Goal: Navigation & Orientation: Understand site structure

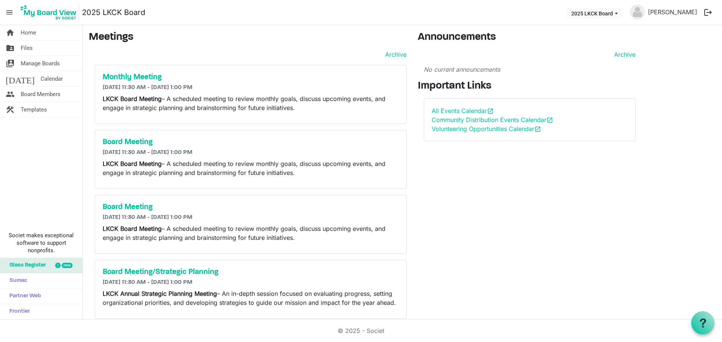
scroll to position [11, 0]
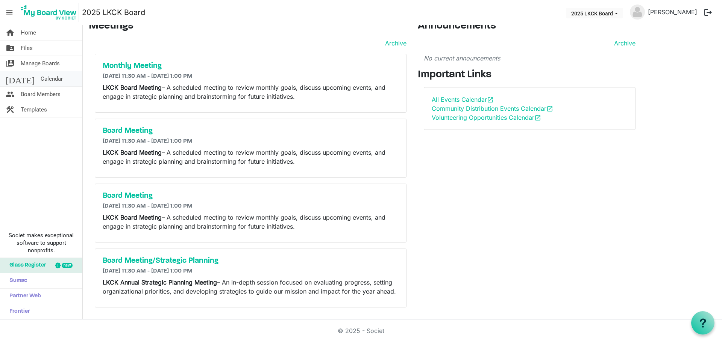
click at [41, 81] on span "Calendar" at bounding box center [52, 78] width 22 height 15
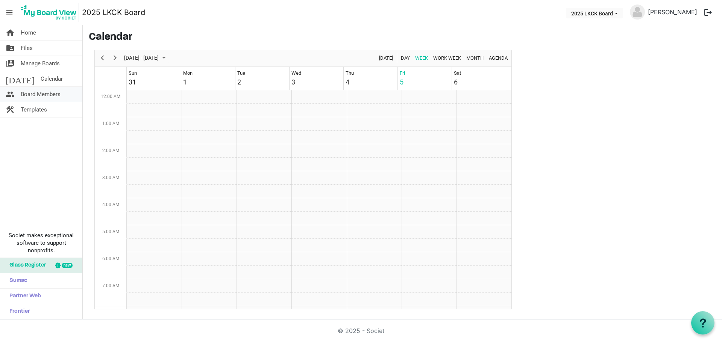
click at [28, 98] on span "Board Members" at bounding box center [41, 94] width 40 height 15
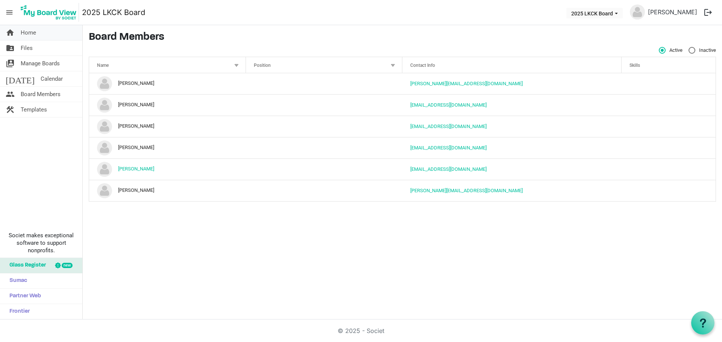
click at [30, 33] on span "Home" at bounding box center [28, 32] width 15 height 15
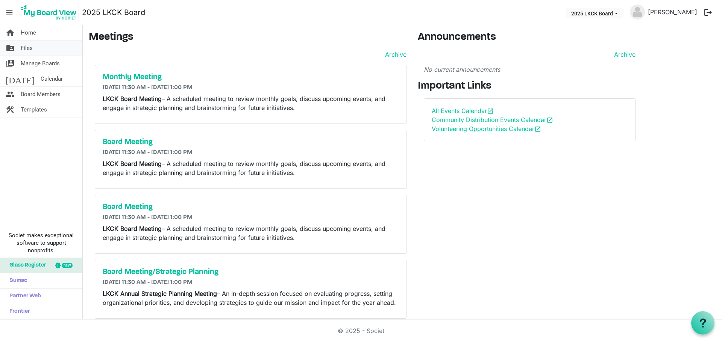
click at [32, 45] on span "Files" at bounding box center [27, 48] width 12 height 15
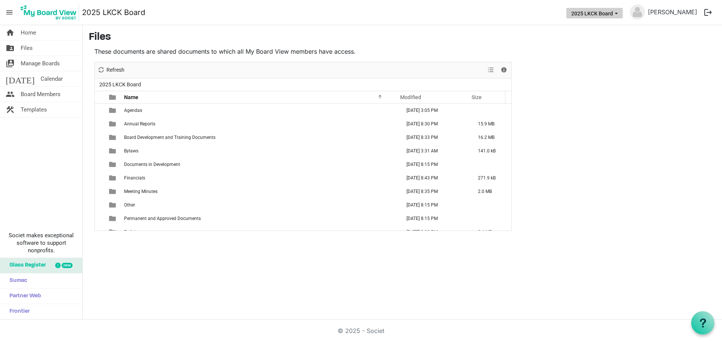
click at [615, 11] on button "2025 LKCK Board" at bounding box center [594, 13] width 56 height 11
